Goal: Navigation & Orientation: Find specific page/section

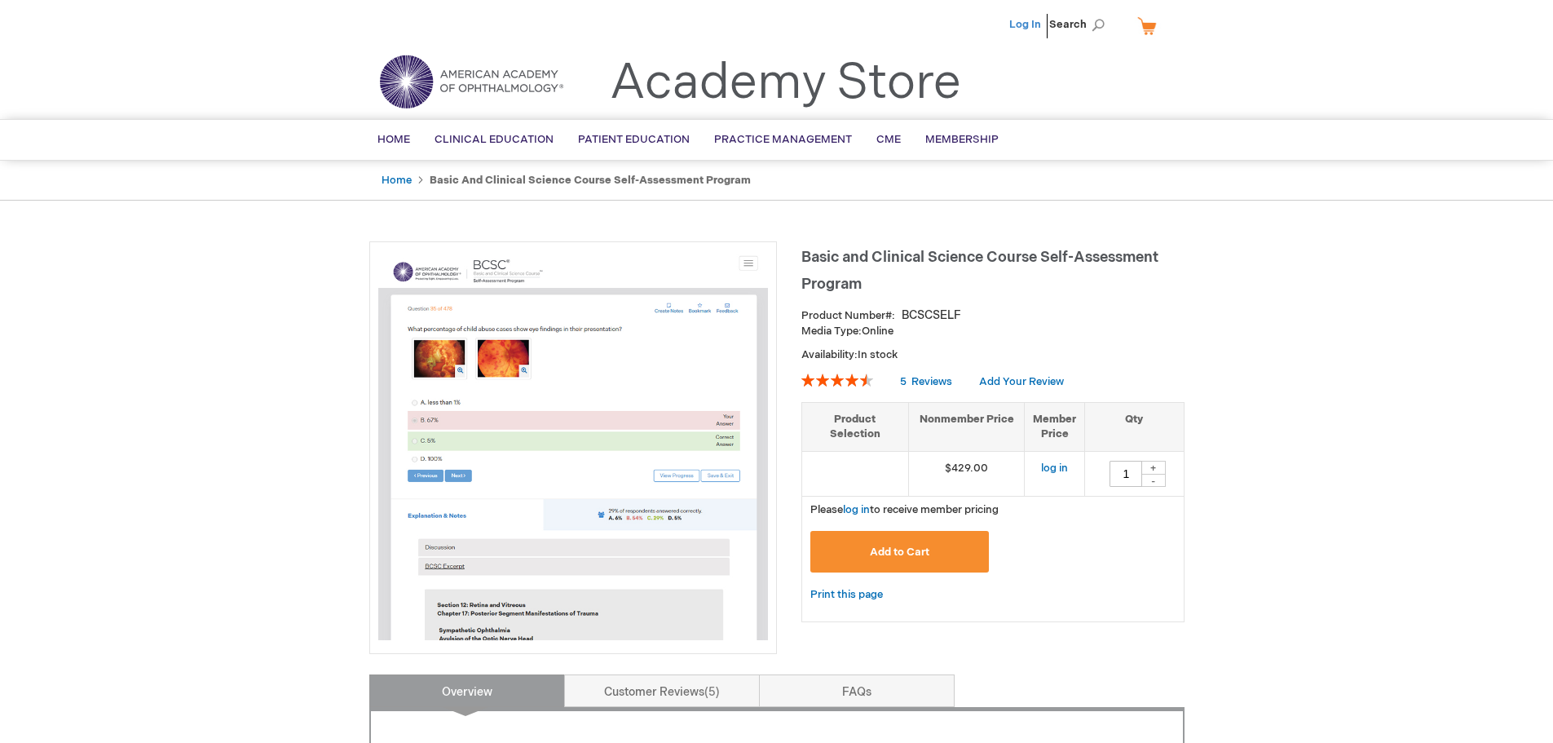
click at [1025, 27] on link "Log In" at bounding box center [1025, 24] width 32 height 13
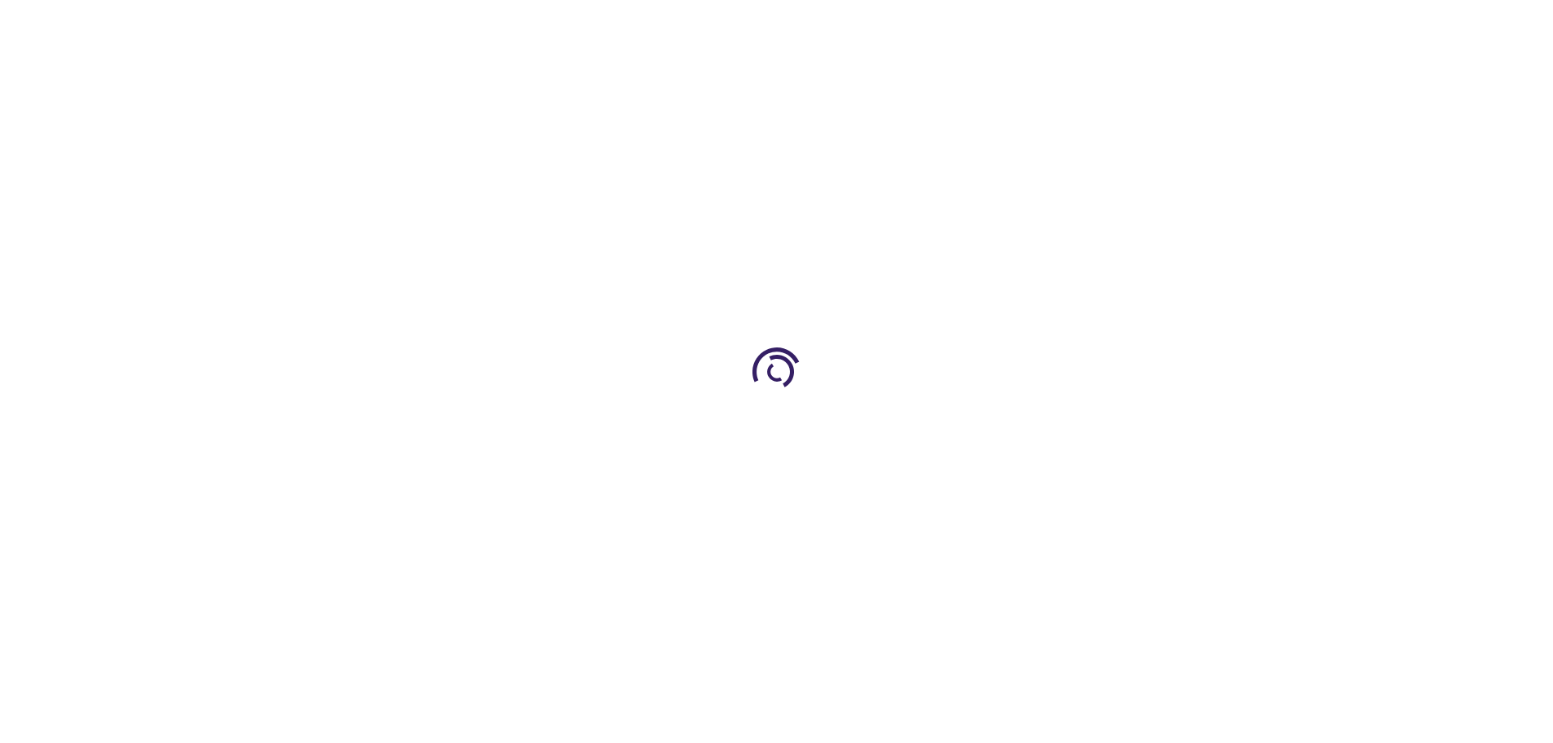
type input "1"
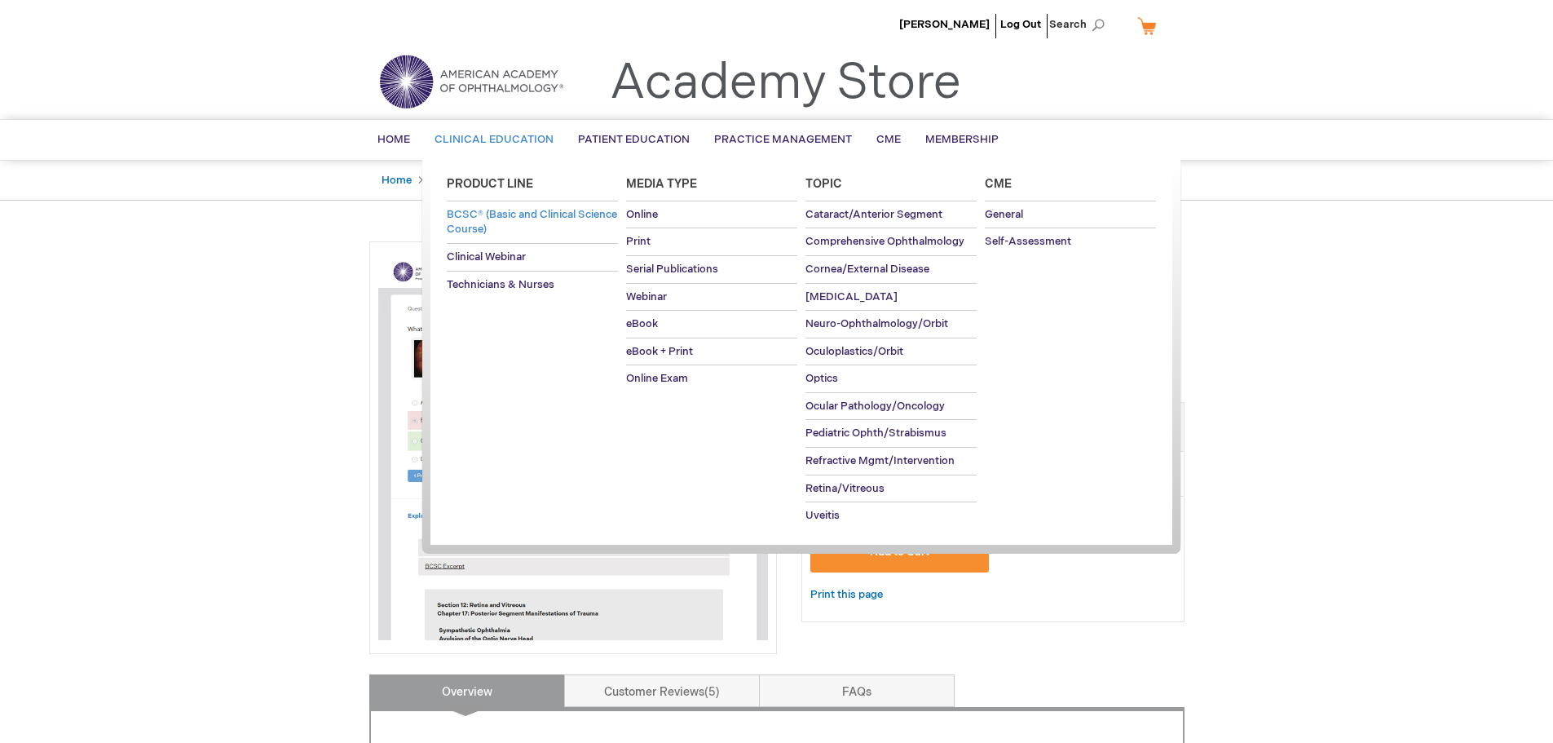
click at [479, 209] on span "BCSC® (Basic and Clinical Science Course)" at bounding box center [532, 222] width 170 height 29
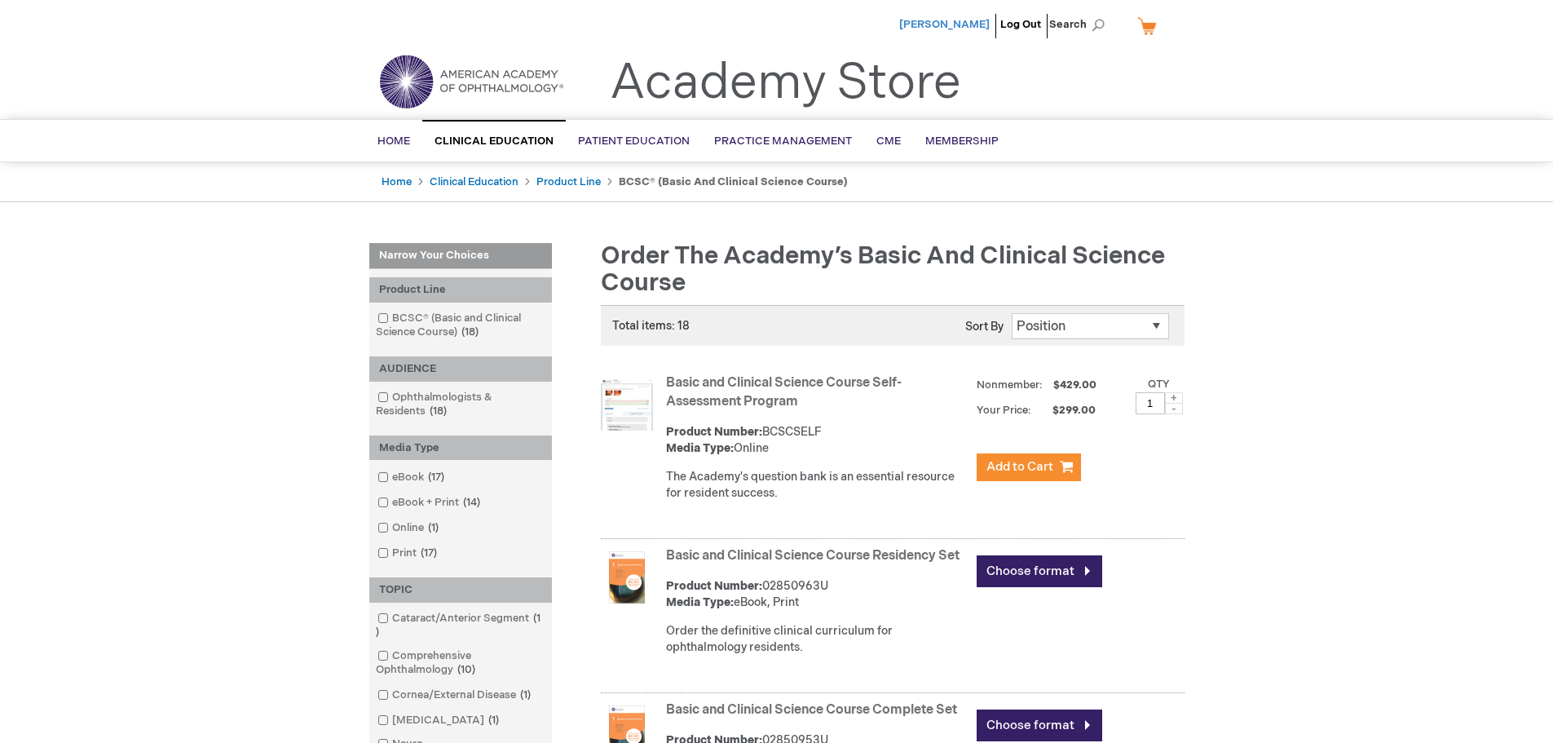
click at [943, 26] on span "[PERSON_NAME]" at bounding box center [944, 24] width 90 height 13
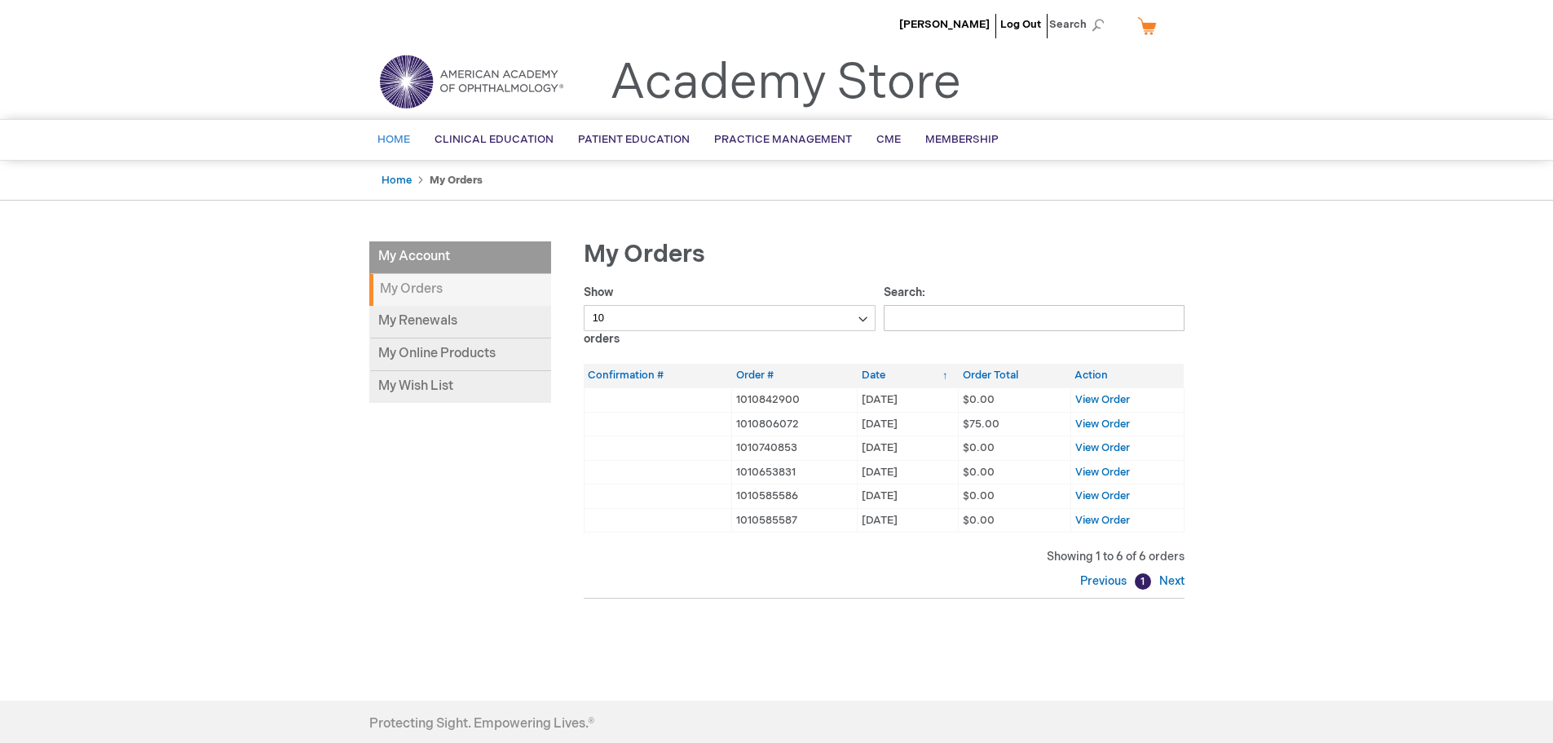
click at [388, 141] on span "Home" at bounding box center [393, 139] width 33 height 13
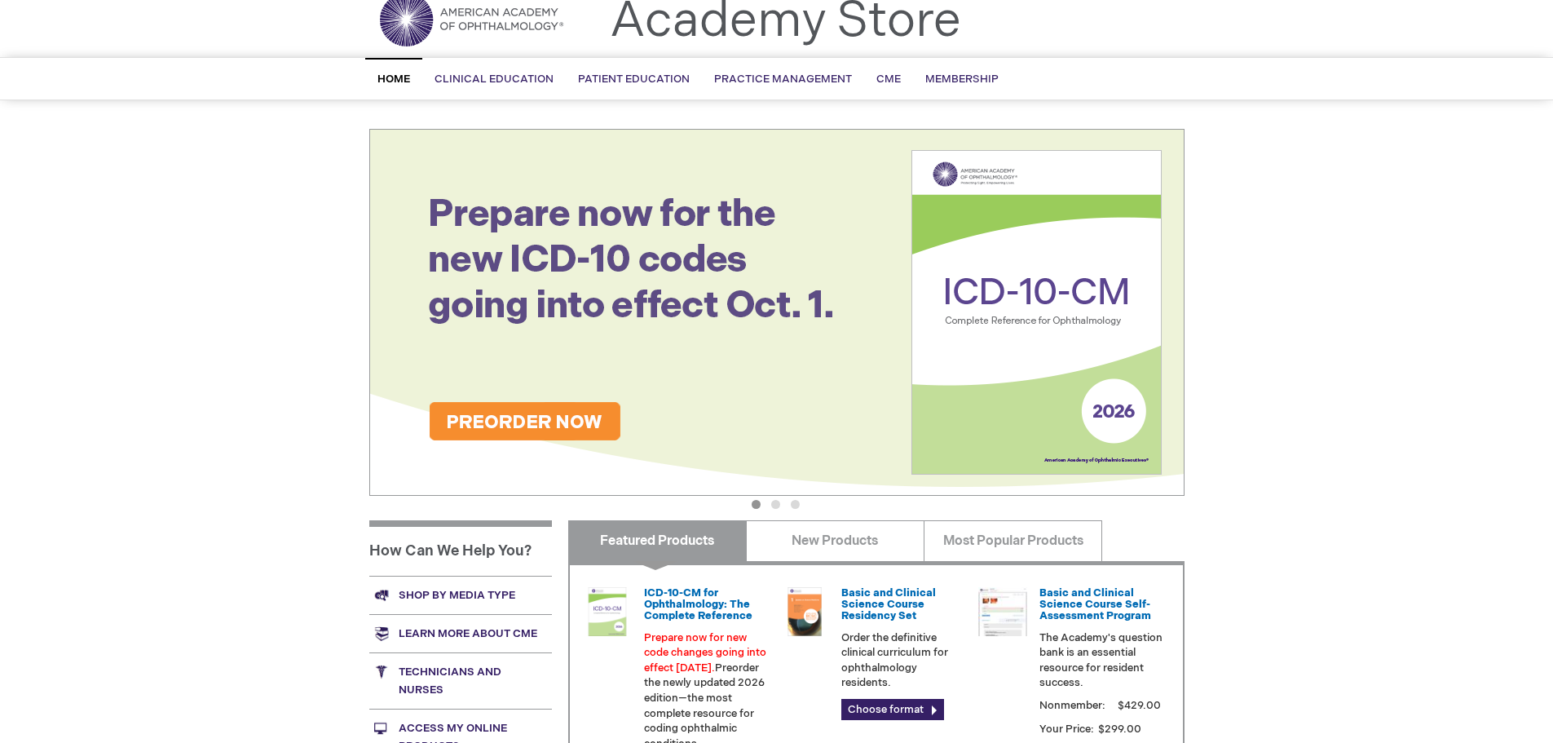
scroll to position [12, 0]
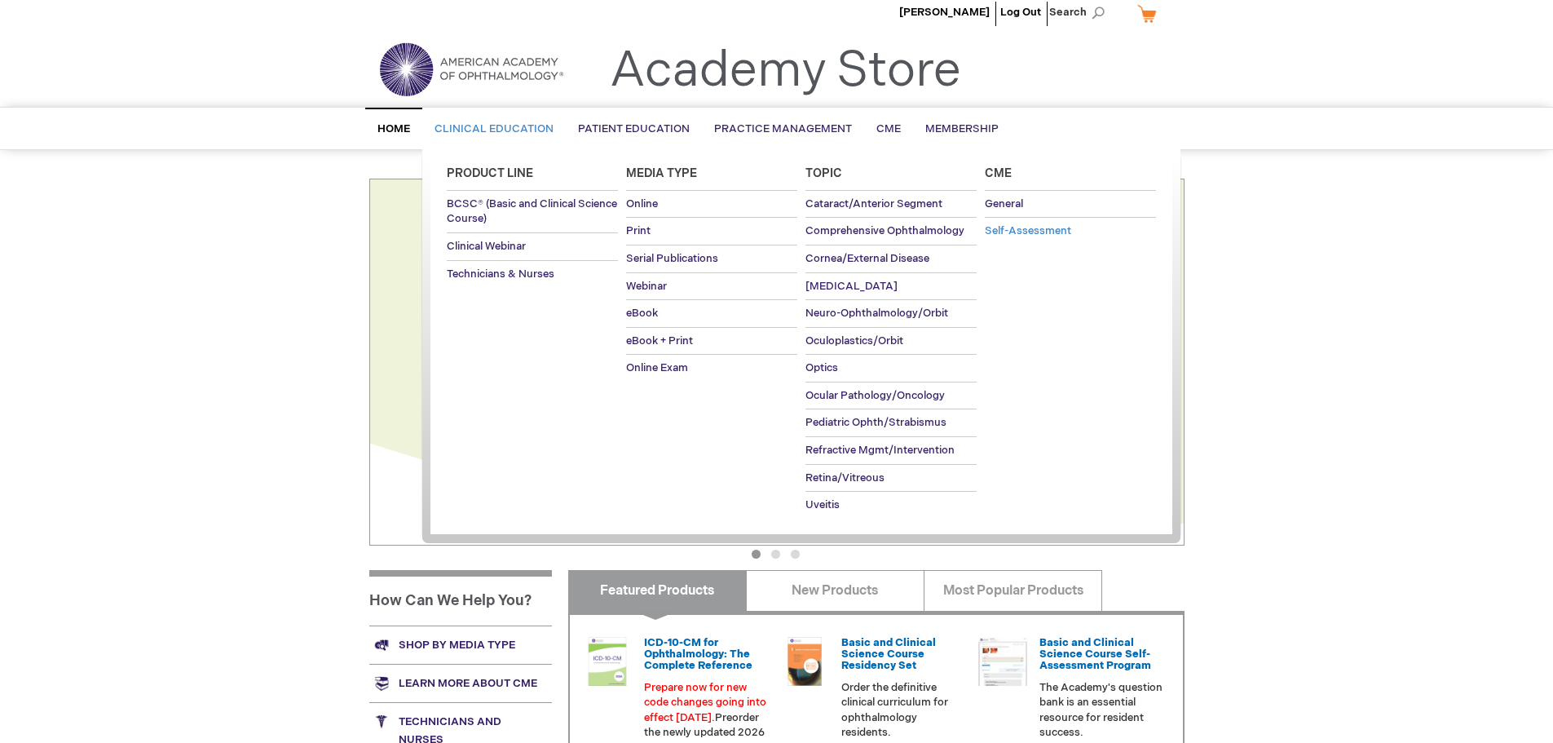
click at [1021, 243] on link "Self-Assessment" at bounding box center [1070, 231] width 171 height 27
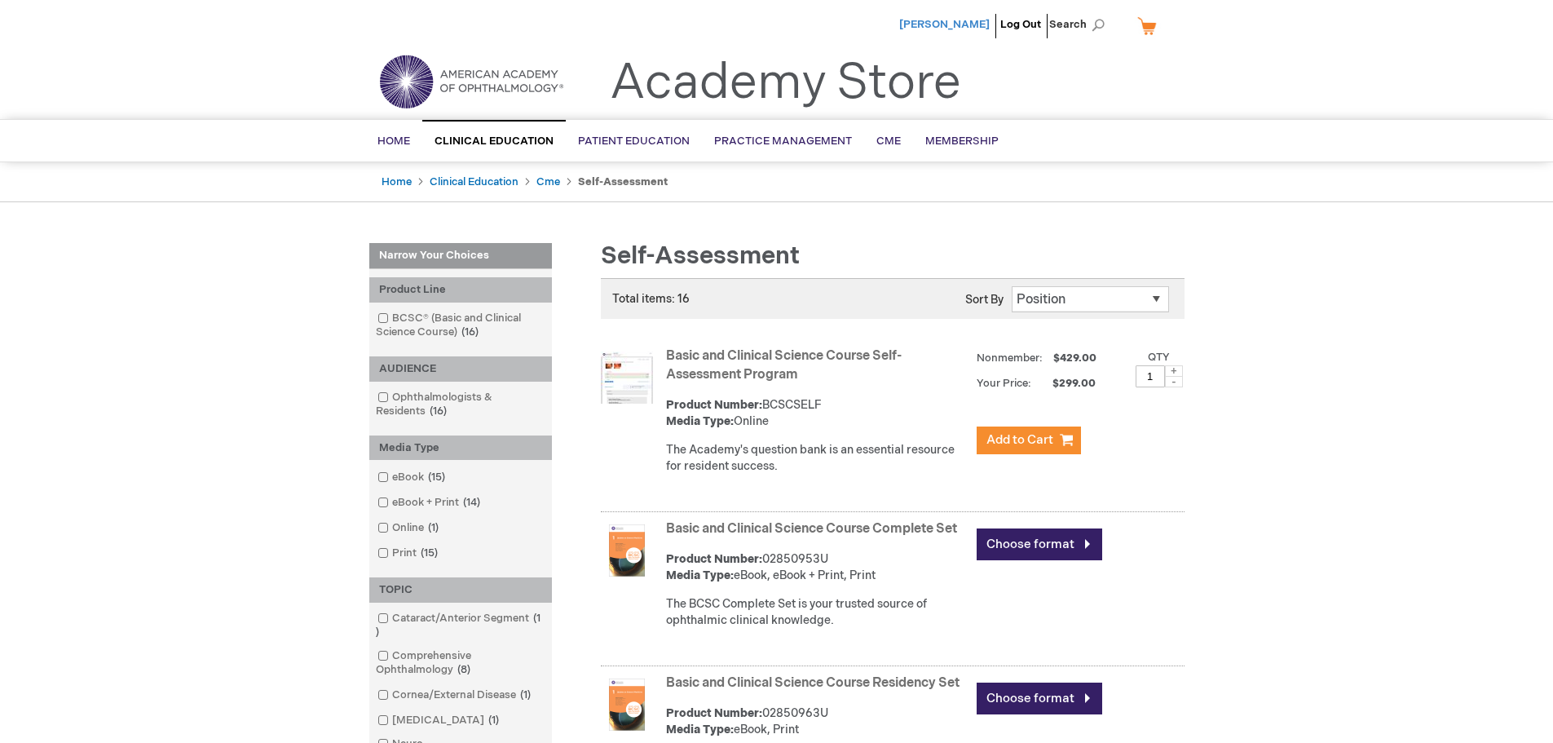
click at [942, 22] on span "[PERSON_NAME]" at bounding box center [944, 24] width 90 height 13
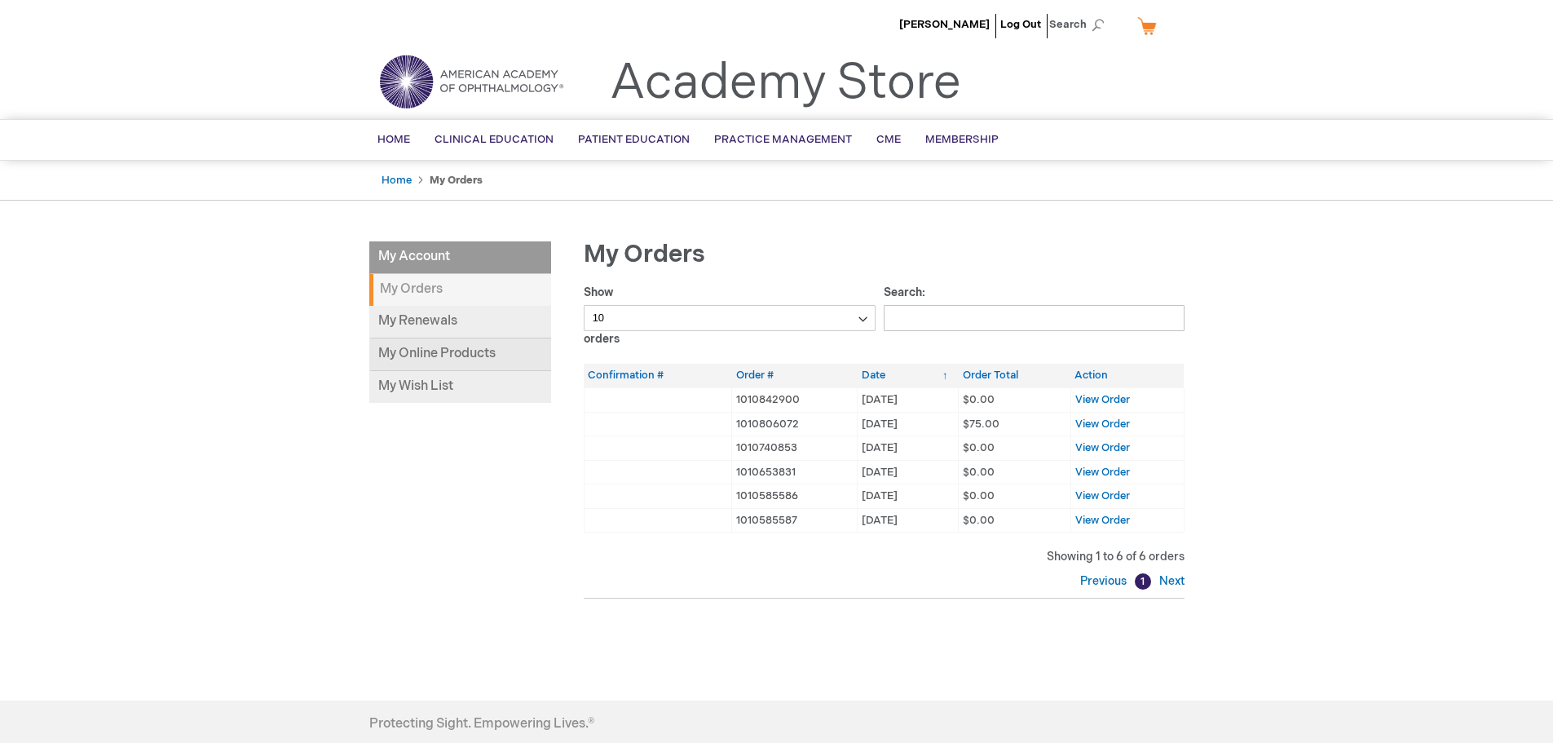
click at [465, 355] on link "My Online Products" at bounding box center [460, 354] width 182 height 33
